Goal: Information Seeking & Learning: Learn about a topic

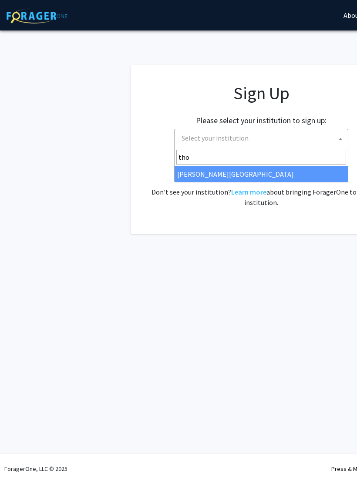
type input "thom"
select select "24"
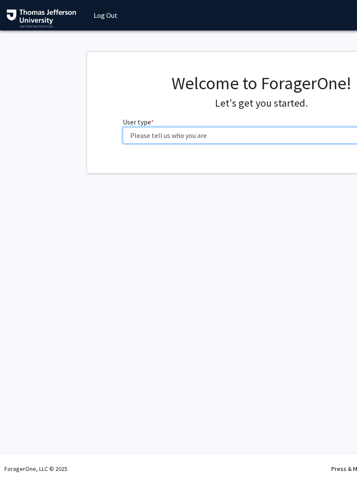
click at [192, 130] on select "Please tell us who you are Undergraduate Student Master's Student Doctoral Cand…" at bounding box center [261, 135] width 277 height 17
select select "3: doc"
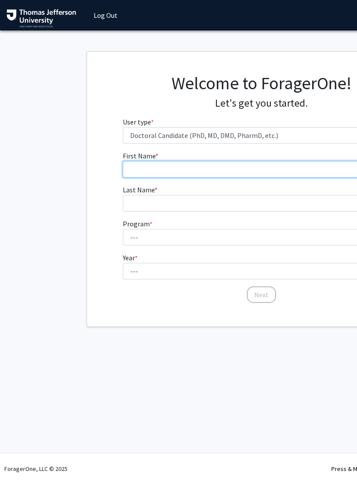
click at [294, 171] on input "First Name * required" at bounding box center [261, 169] width 277 height 17
type input "Jiana"
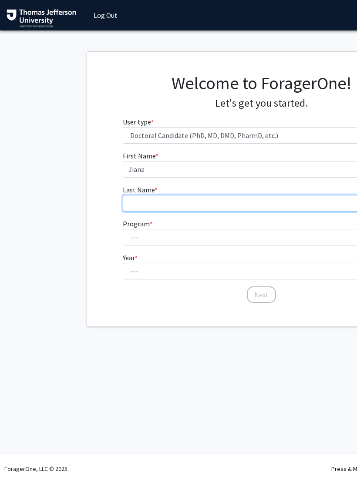
click at [160, 200] on input "Last Name * required" at bounding box center [261, 203] width 277 height 17
type input "[PERSON_NAME]"
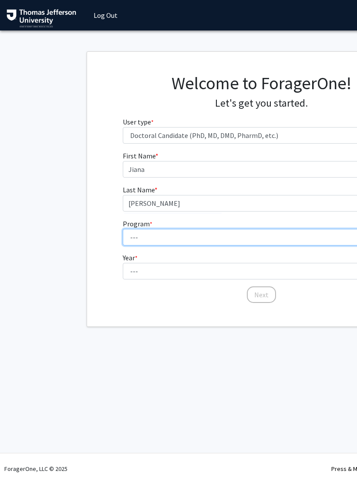
click at [192, 243] on select "--- Accelerated 3+3 BS in Health Sciences/Doctor of [MEDICAL_DATA] Accelerated …" at bounding box center [261, 237] width 277 height 17
select select "35: 815"
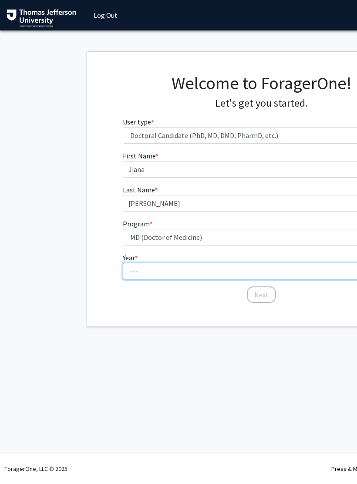
click at [189, 272] on select "--- First Year Second Year Third Year Fourth Year Fifth Year Sixth Year Seventh…" at bounding box center [261, 271] width 277 height 17
select select "1: first_year"
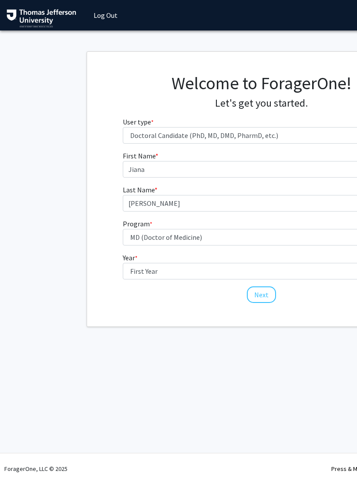
click at [262, 294] on button "Next" at bounding box center [261, 295] width 29 height 17
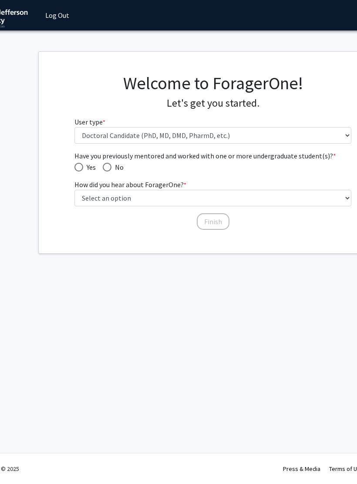
scroll to position [0, 49]
click at [112, 165] on span "No" at bounding box center [117, 167] width 12 height 10
click at [111, 165] on input "No" at bounding box center [106, 167] width 9 height 9
radio input "true"
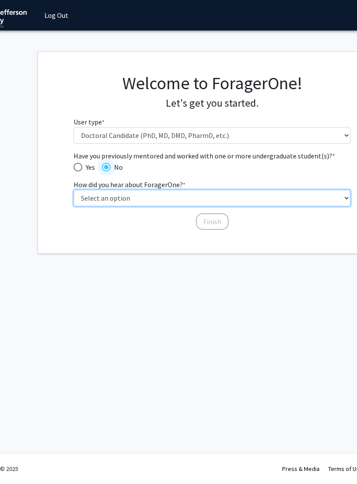
click at [252, 194] on select "Select an option Peer/student recommendation Faculty/staff recommendation Unive…" at bounding box center [212, 198] width 277 height 17
select select "2: faculty_recommendation"
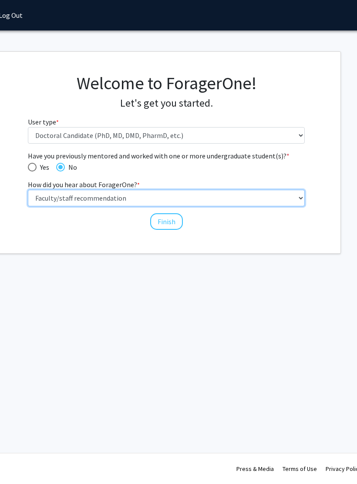
scroll to position [0, 88]
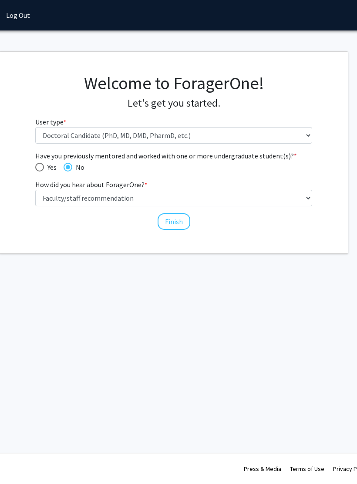
click at [178, 215] on button "Finish" at bounding box center [174, 221] width 33 height 17
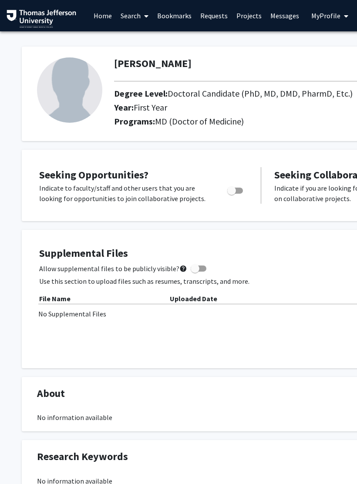
click at [251, 7] on link "Projects" at bounding box center [249, 15] width 34 height 30
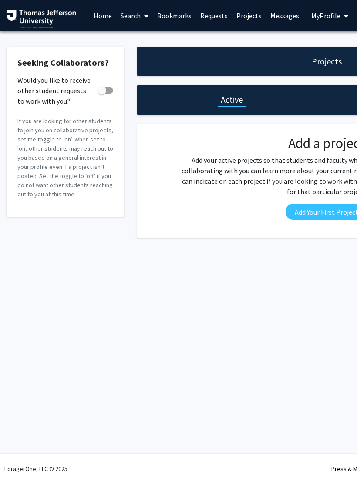
click at [101, 12] on link "Home" at bounding box center [102, 15] width 27 height 30
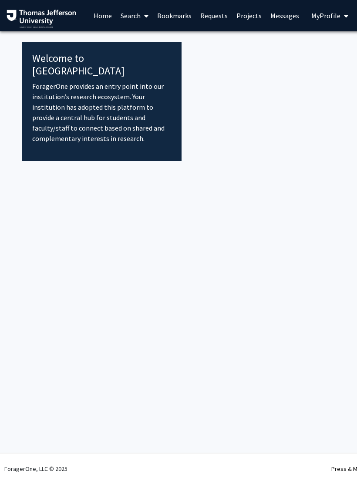
click at [144, 13] on span at bounding box center [145, 16] width 8 height 30
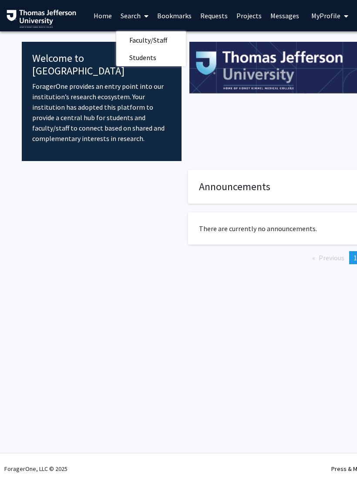
click at [165, 36] on span "Faculty/Staff" at bounding box center [148, 39] width 64 height 17
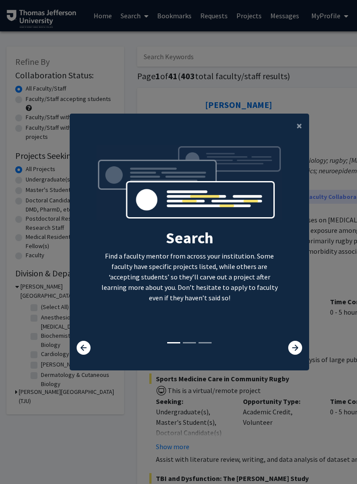
click at [299, 351] on icon at bounding box center [295, 348] width 14 height 14
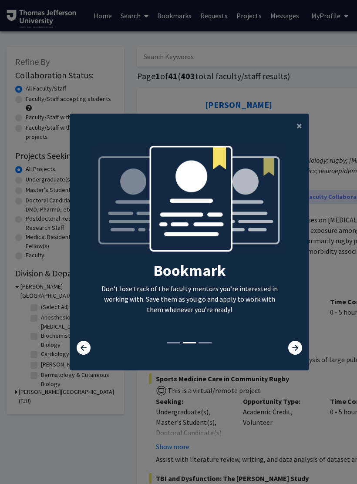
click at [296, 354] on icon at bounding box center [295, 348] width 14 height 14
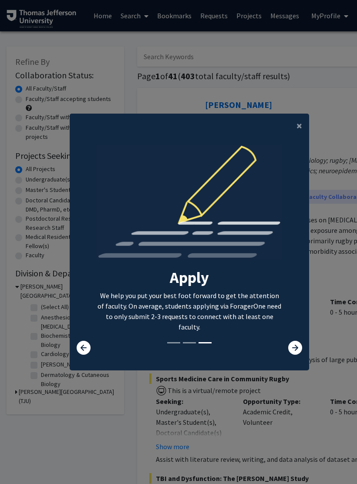
click at [293, 354] on icon at bounding box center [295, 348] width 14 height 14
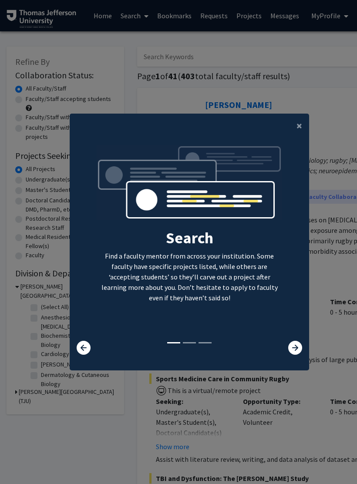
click at [293, 120] on button "×" at bounding box center [300, 126] width 20 height 24
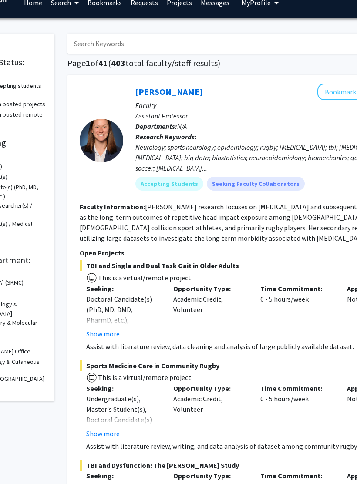
scroll to position [13, 0]
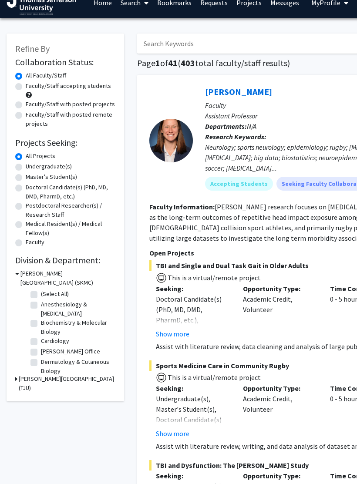
click at [91, 88] on label "Faculty/Staff accepting students" at bounding box center [68, 86] width 85 height 9
click at [31, 88] on input "Faculty/Staff accepting students" at bounding box center [29, 85] width 6 height 6
radio input "true"
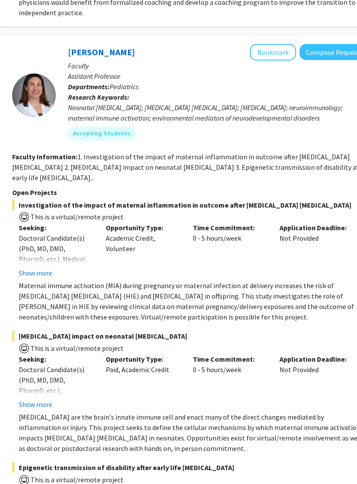
scroll to position [1848, 137]
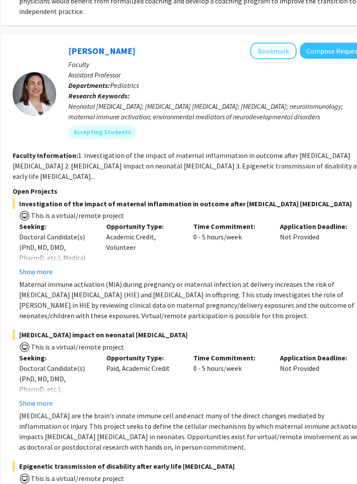
click at [281, 52] on button "Bookmark" at bounding box center [273, 51] width 46 height 17
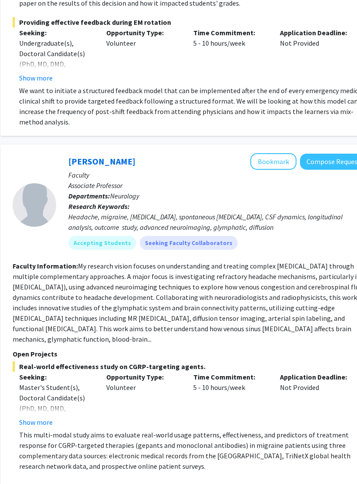
scroll to position [3459, 136]
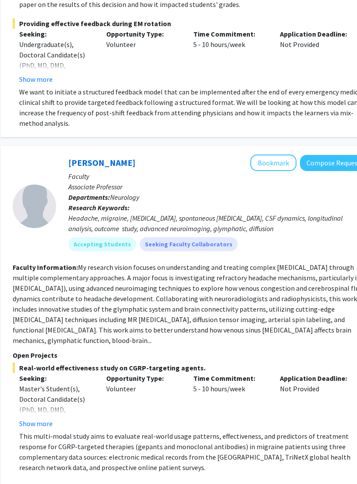
click at [281, 155] on button "Bookmark" at bounding box center [274, 163] width 46 height 17
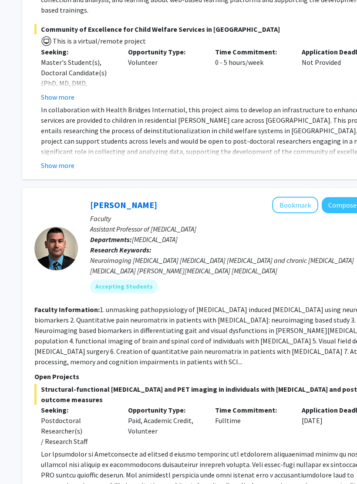
scroll to position [4399, 115]
click at [294, 197] on button "Bookmark" at bounding box center [295, 205] width 46 height 17
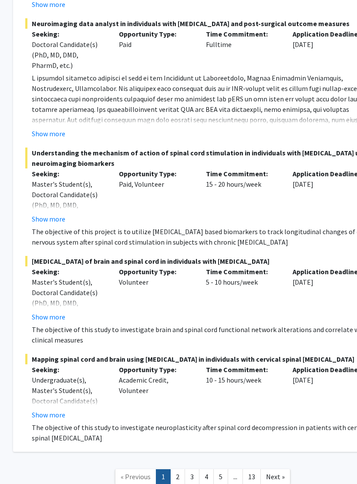
scroll to position [4926, 124]
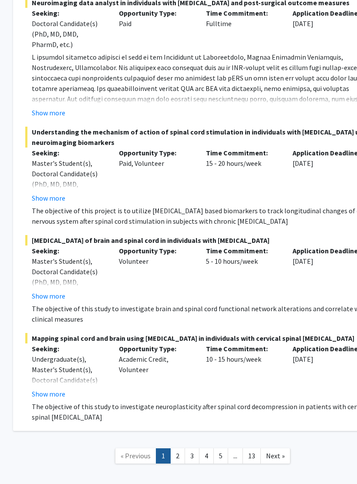
click at [175, 448] on link "2" at bounding box center [177, 455] width 15 height 15
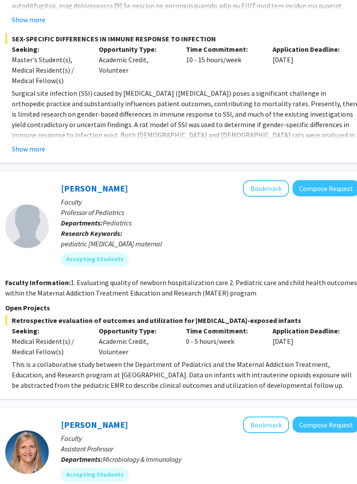
scroll to position [1778, 144]
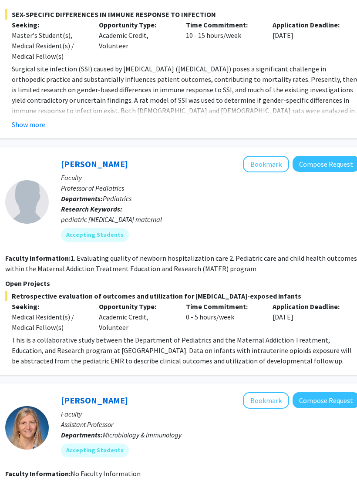
click at [270, 156] on button "Bookmark" at bounding box center [266, 164] width 46 height 17
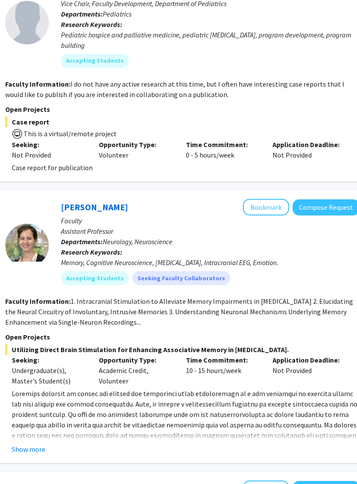
scroll to position [2505, 144]
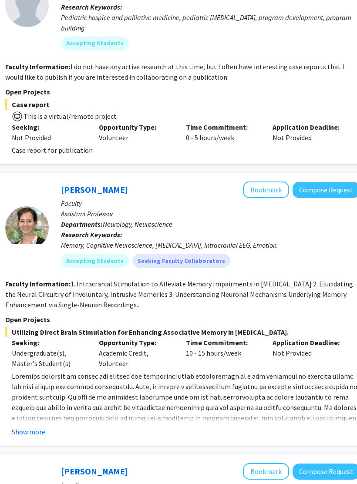
click at [266, 182] on button "Bookmark" at bounding box center [266, 190] width 46 height 17
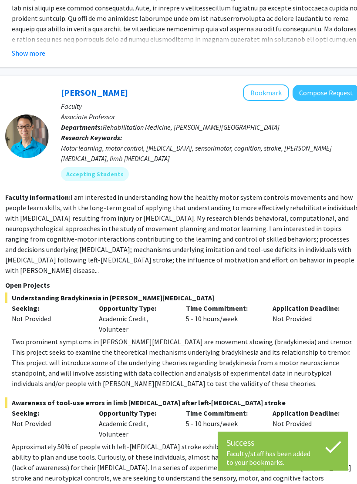
scroll to position [2906, 144]
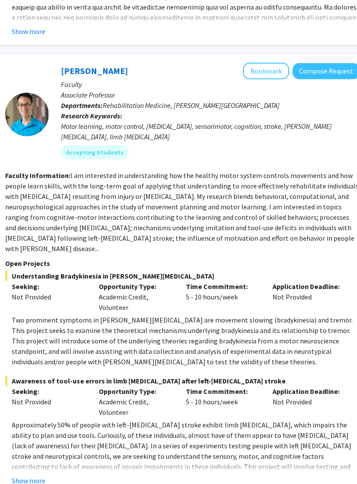
click at [267, 63] on button "Bookmark" at bounding box center [266, 71] width 46 height 17
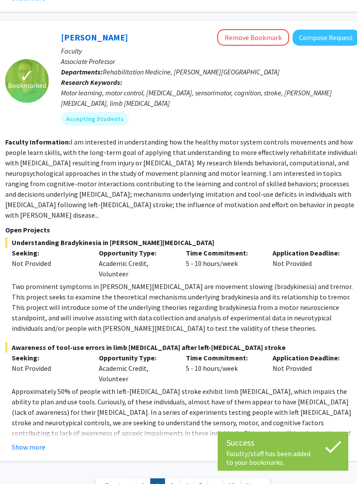
scroll to position [2980, 144]
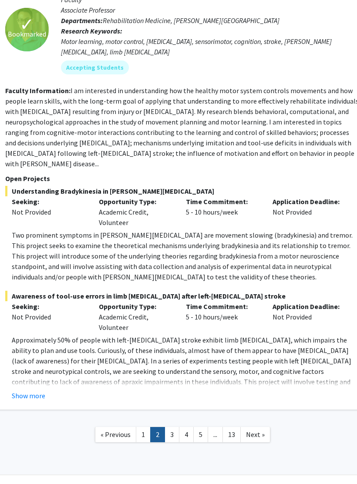
click at [170, 427] on link "3" at bounding box center [172, 434] width 15 height 15
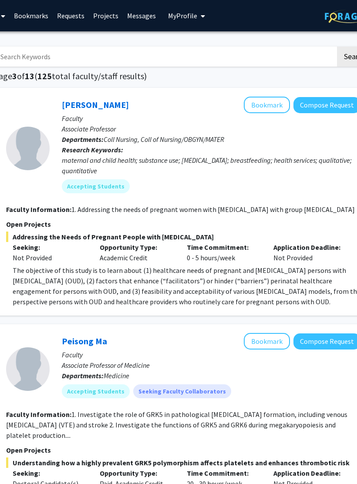
scroll to position [0, 146]
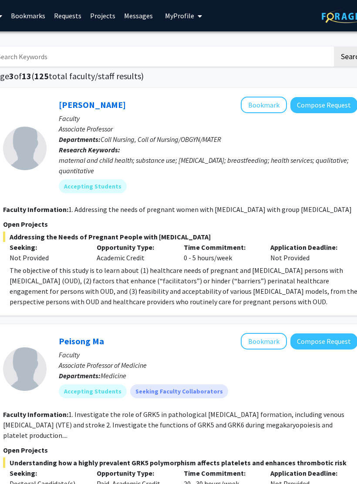
click at [269, 104] on button "Bookmark" at bounding box center [264, 105] width 46 height 17
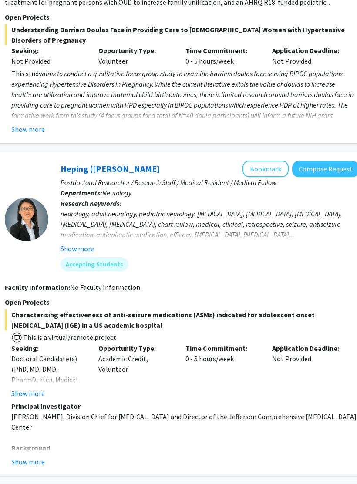
scroll to position [1713, 145]
click at [269, 161] on button "Bookmark" at bounding box center [266, 169] width 46 height 17
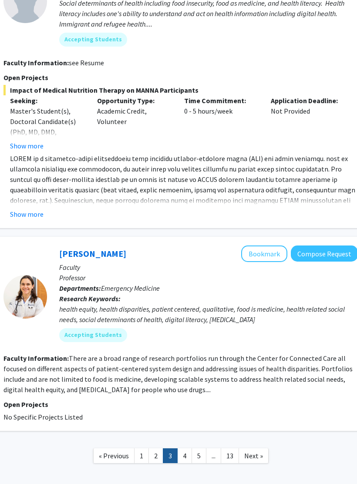
scroll to position [2626, 147]
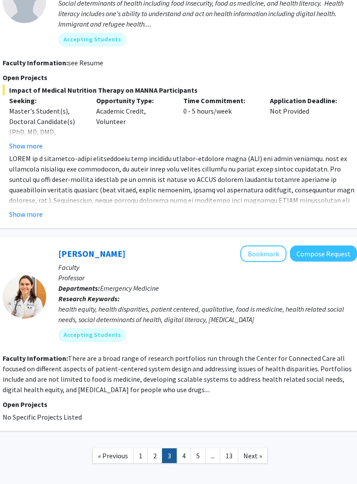
click at [183, 448] on link "4" at bounding box center [183, 455] width 15 height 15
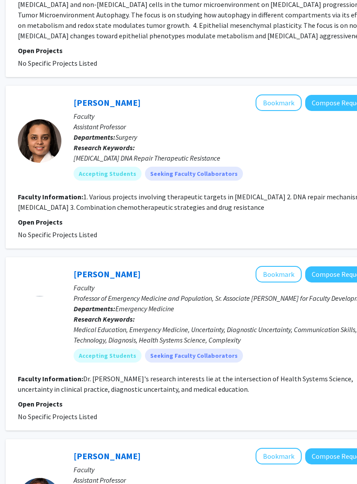
scroll to position [439, 131]
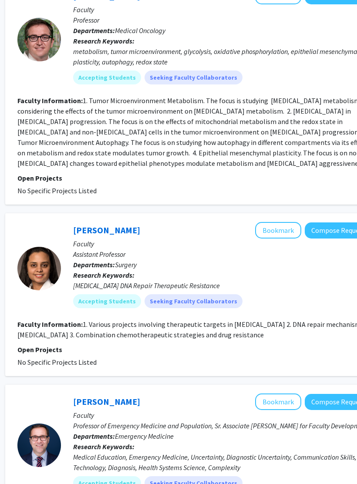
click at [269, 232] on button "Bookmark" at bounding box center [279, 230] width 46 height 17
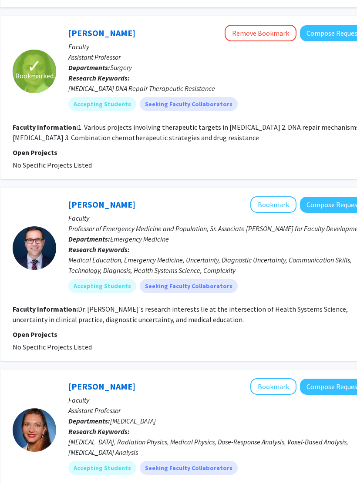
scroll to position [509, 137]
click at [270, 209] on button "Bookmark" at bounding box center [273, 204] width 46 height 17
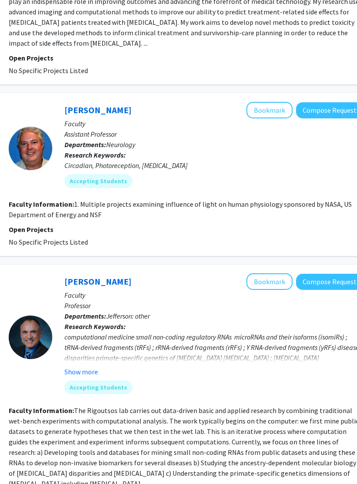
scroll to position [1023, 140]
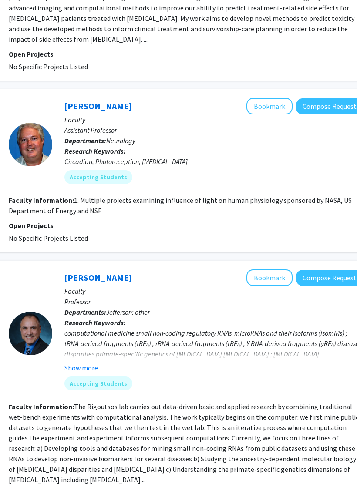
click at [263, 106] on button "Bookmark" at bounding box center [270, 106] width 46 height 17
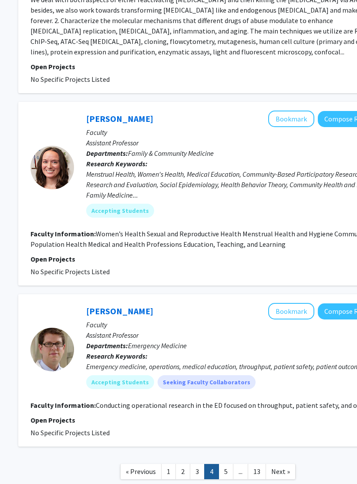
scroll to position [1723, 119]
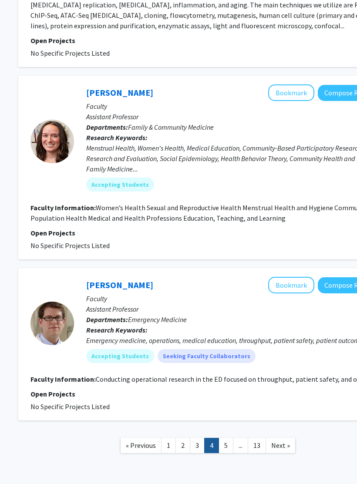
click at [228, 438] on link "5" at bounding box center [226, 445] width 15 height 15
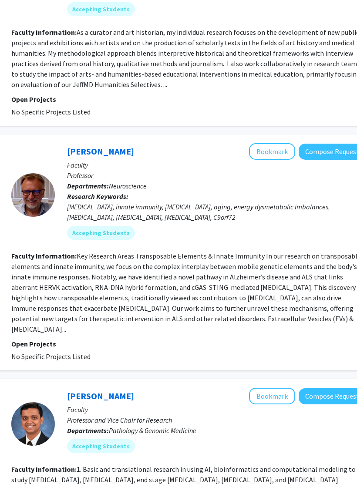
scroll to position [852, 165]
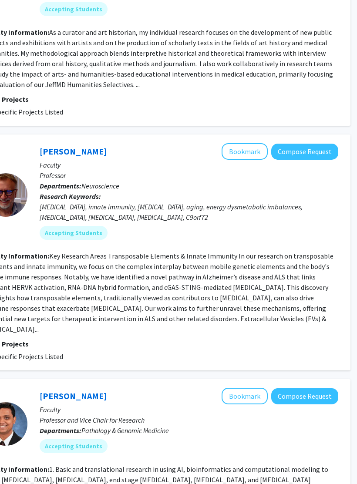
click at [305, 304] on section "Faculty Information: Key Research Areas Transposable Elements & Innate Immunity…" at bounding box center [161, 293] width 354 height 84
click at [245, 144] on button "Bookmark" at bounding box center [245, 152] width 46 height 17
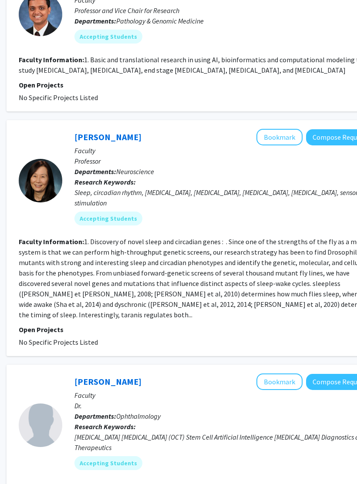
scroll to position [1277, 131]
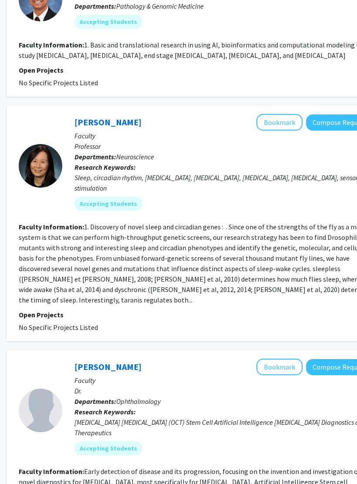
click at [278, 114] on button "Bookmark" at bounding box center [279, 122] width 46 height 17
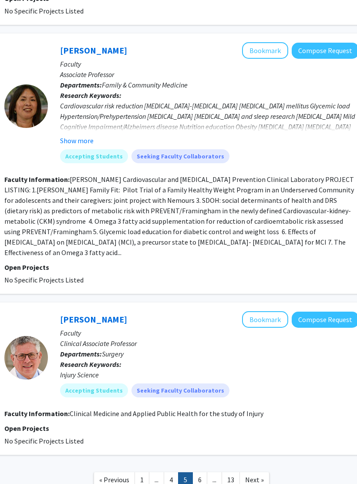
scroll to position [1799, 145]
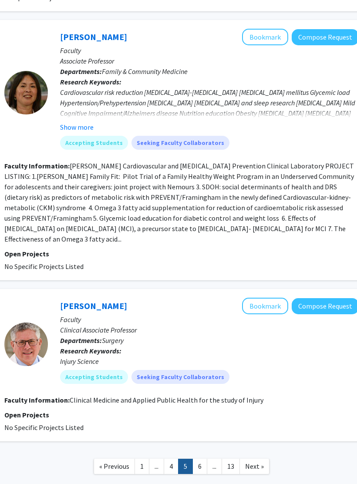
click at [194, 459] on link "6" at bounding box center [199, 466] width 15 height 15
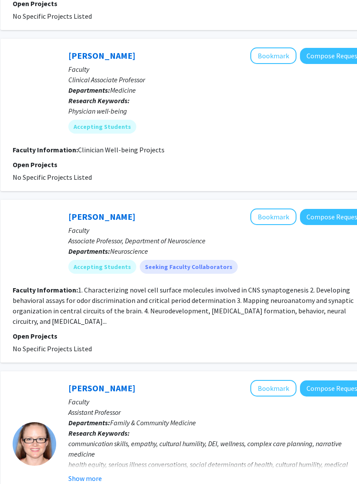
scroll to position [262, 136]
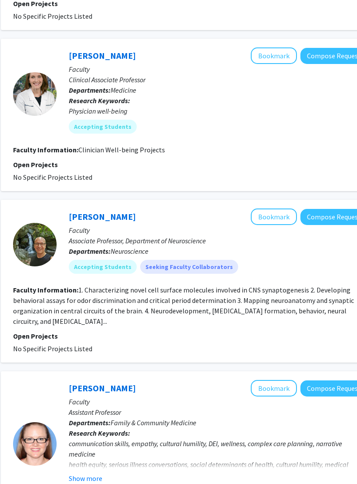
click at [270, 209] on button "Bookmark" at bounding box center [274, 217] width 46 height 17
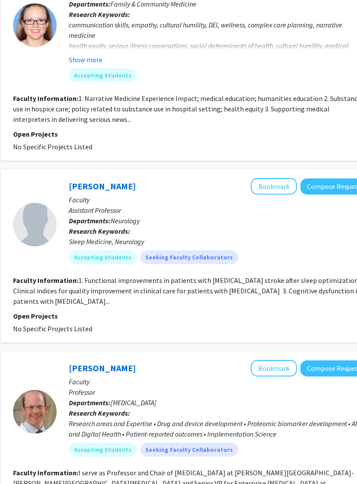
scroll to position [690, 136]
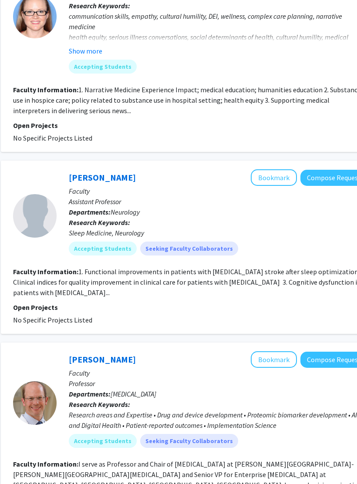
click at [270, 169] on button "Bookmark" at bounding box center [274, 177] width 46 height 17
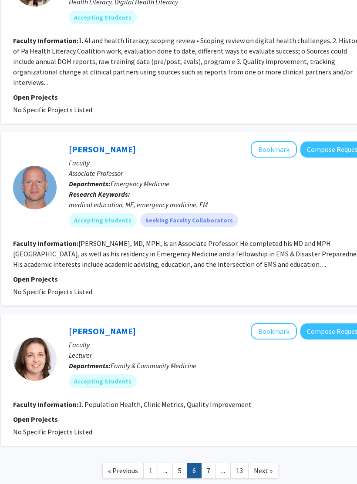
scroll to position [1503, 136]
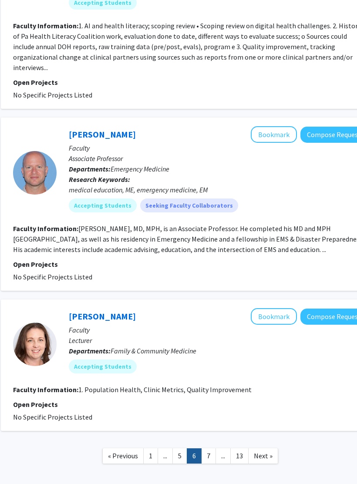
click at [204, 448] on link "7" at bounding box center [208, 455] width 15 height 15
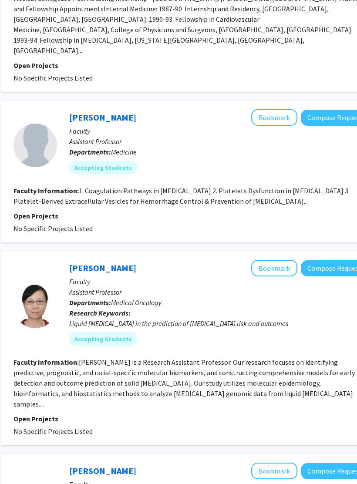
scroll to position [617, 136]
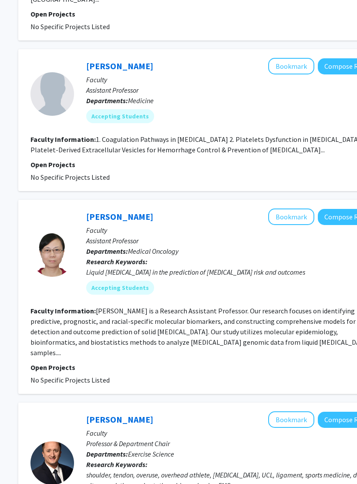
click at [178, 280] on fg-search-faculty "[PERSON_NAME] Bookmark Compose Request Faculty Assistant Professor Departments:…" at bounding box center [208, 297] width 354 height 177
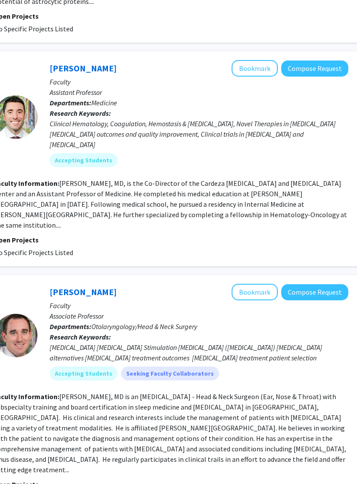
scroll to position [1750, 155]
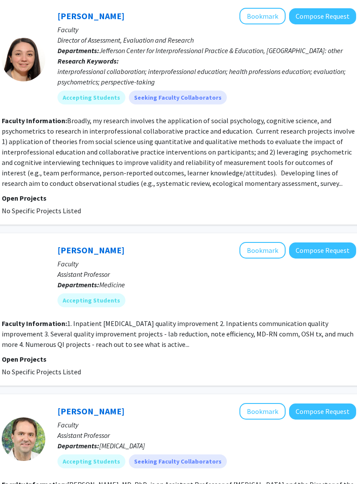
scroll to position [1422, 148]
